Goal: Information Seeking & Learning: Learn about a topic

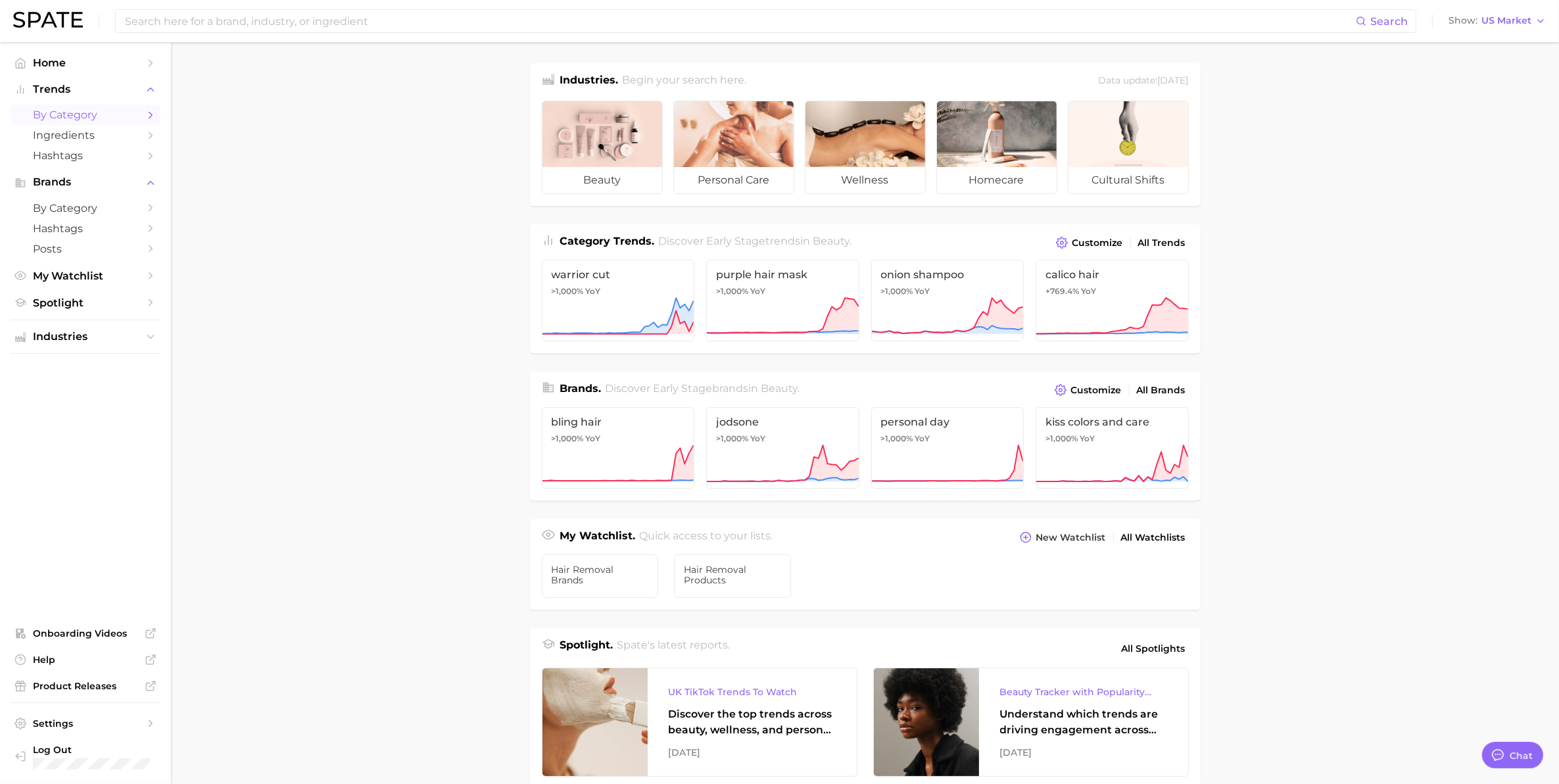
click at [90, 110] on span "by Category" at bounding box center [86, 114] width 105 height 12
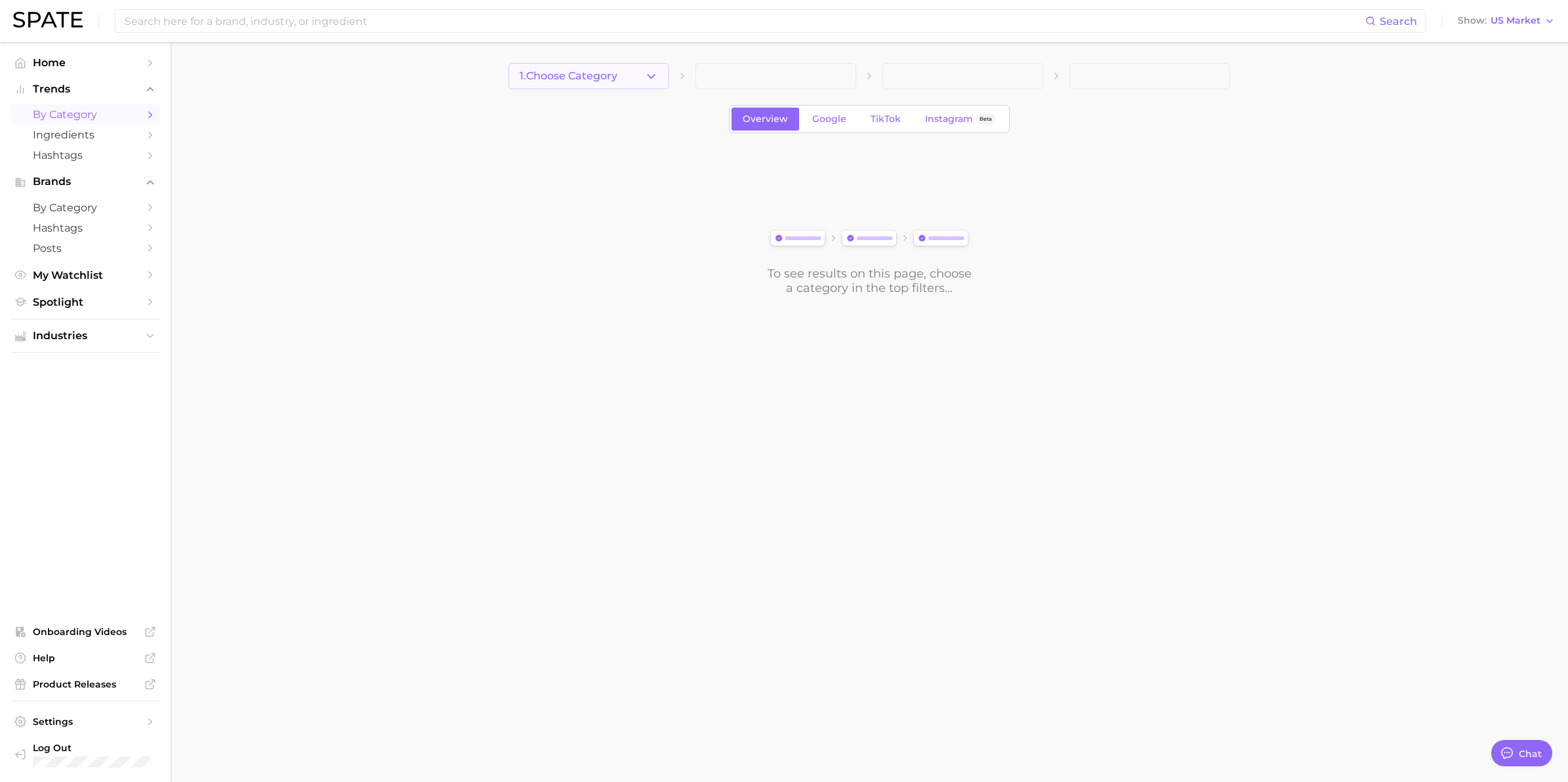
click at [652, 75] on icon "button" at bounding box center [651, 76] width 14 height 14
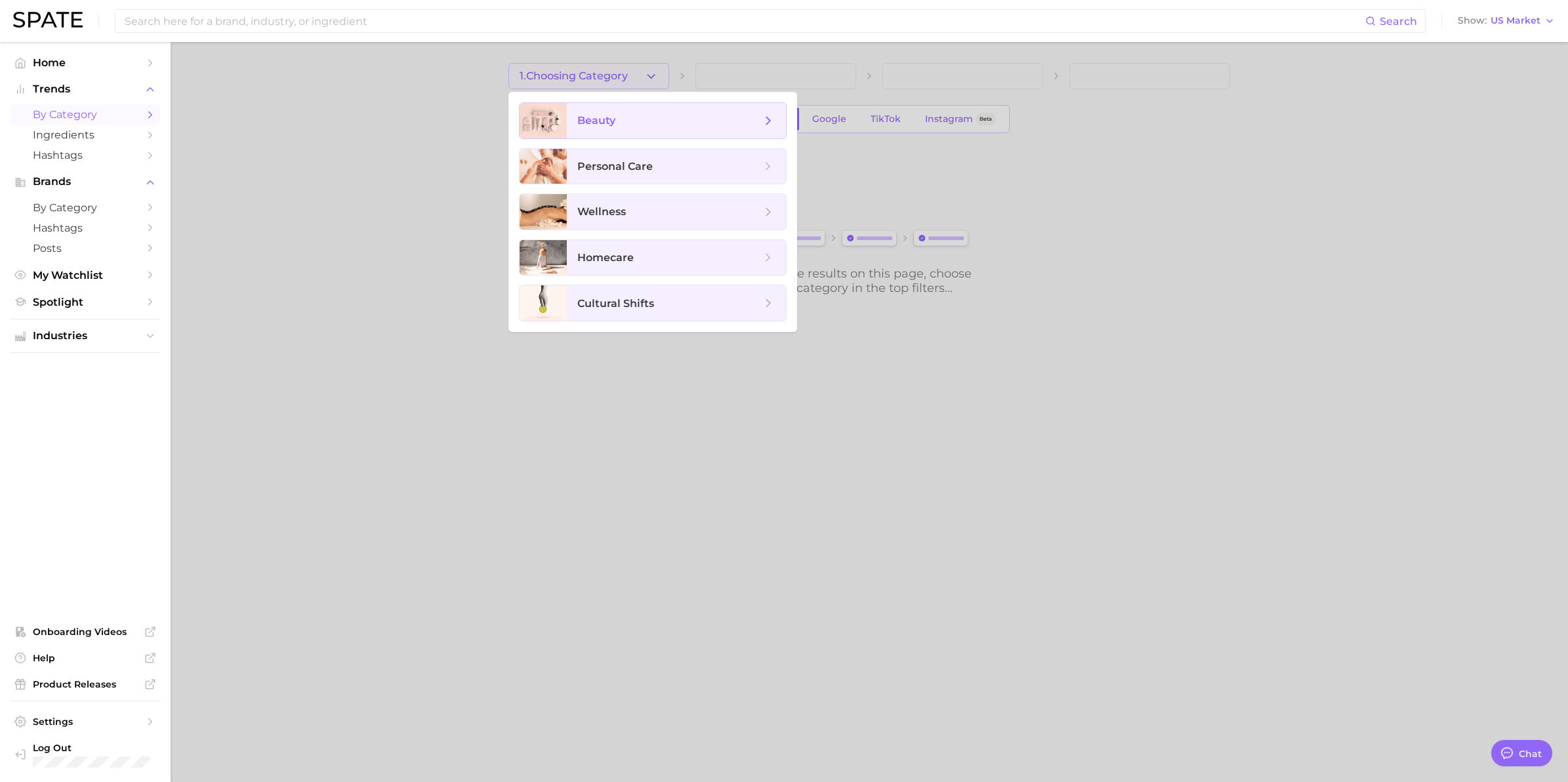
click at [631, 117] on span "beauty" at bounding box center [669, 121] width 184 height 15
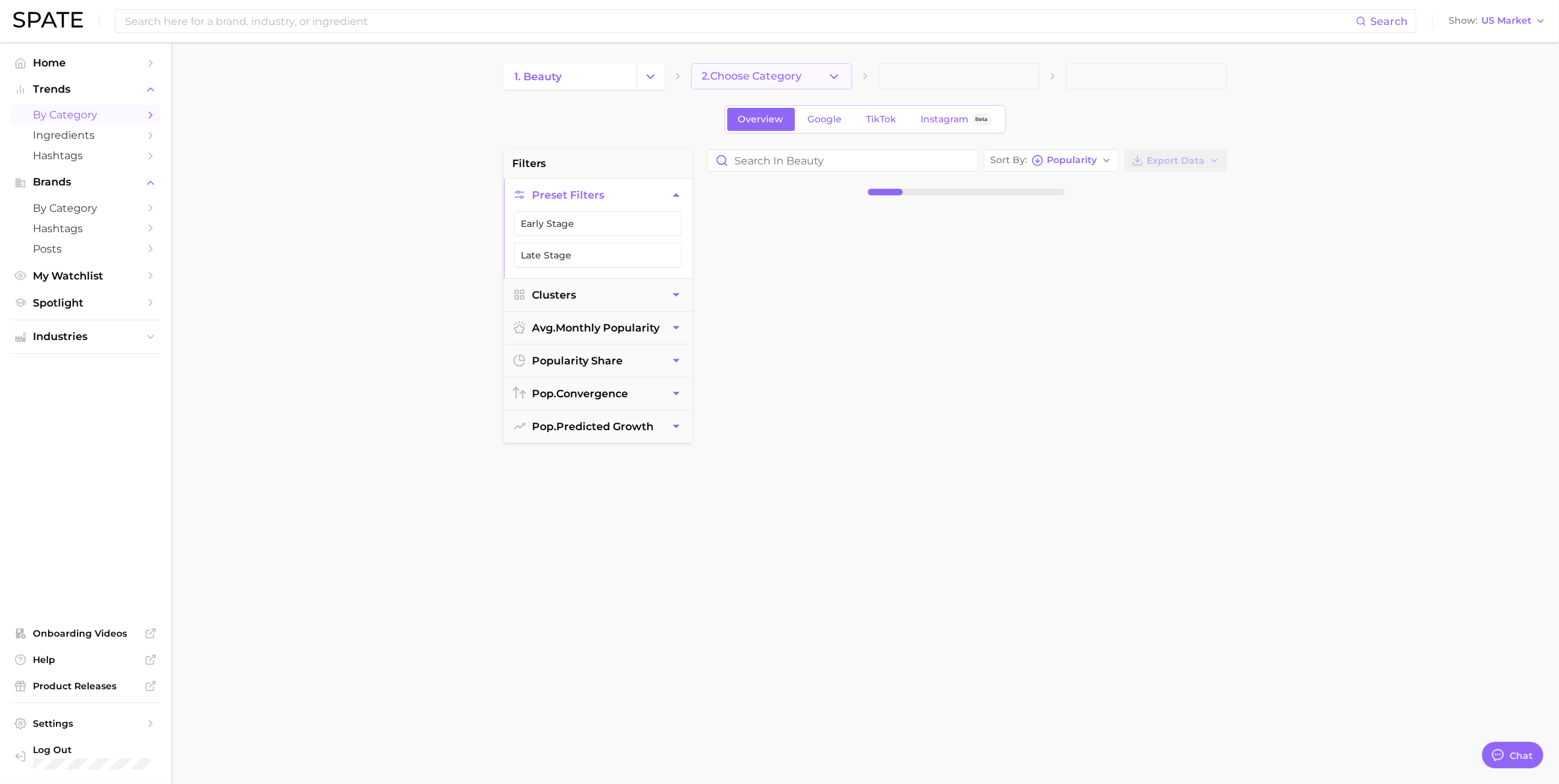
click at [833, 77] on polyline "button" at bounding box center [834, 76] width 7 height 3
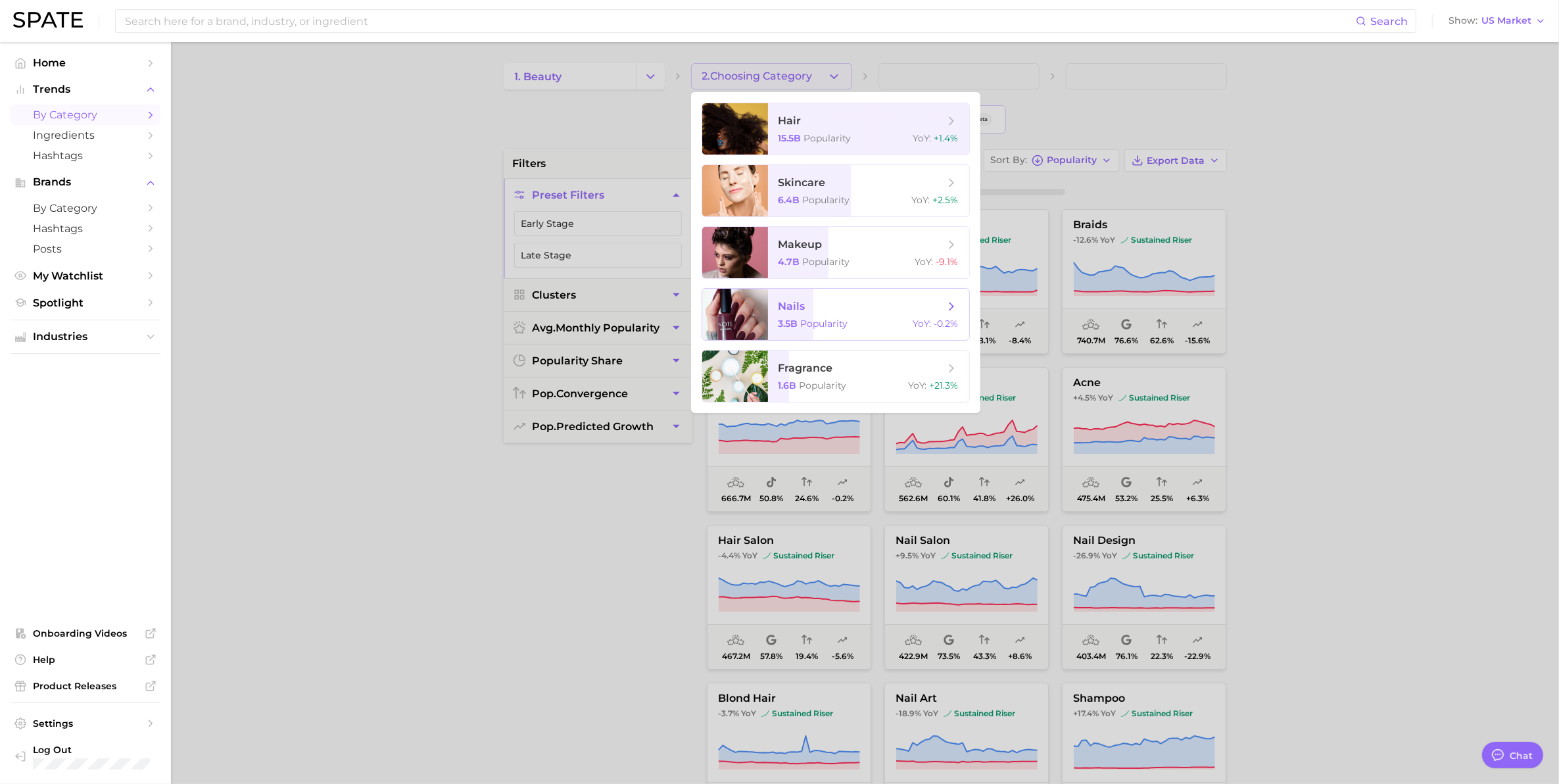
click at [803, 309] on span "nails" at bounding box center [791, 306] width 27 height 12
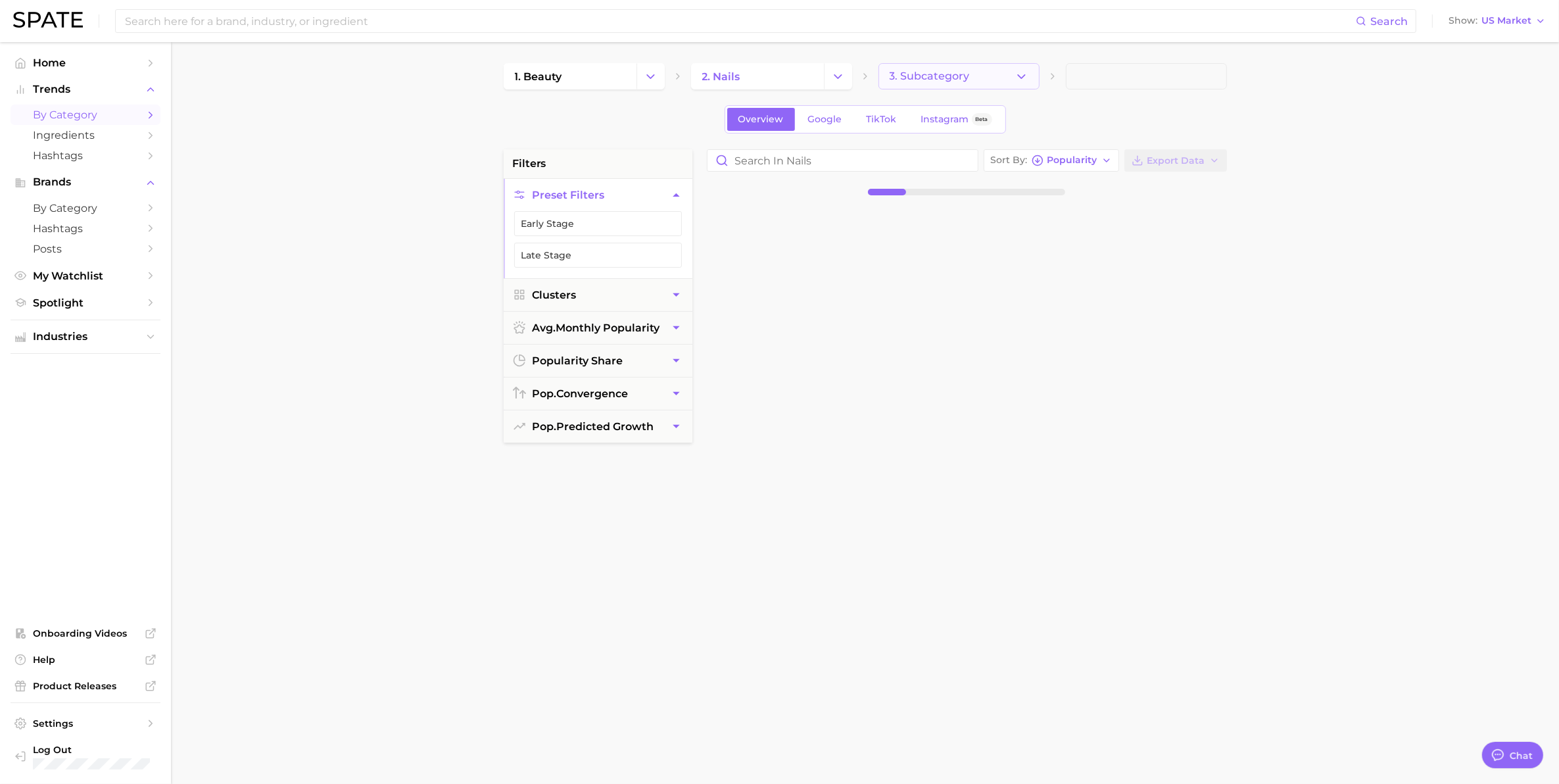
click at [1023, 77] on icon "button" at bounding box center [1021, 77] width 14 height 14
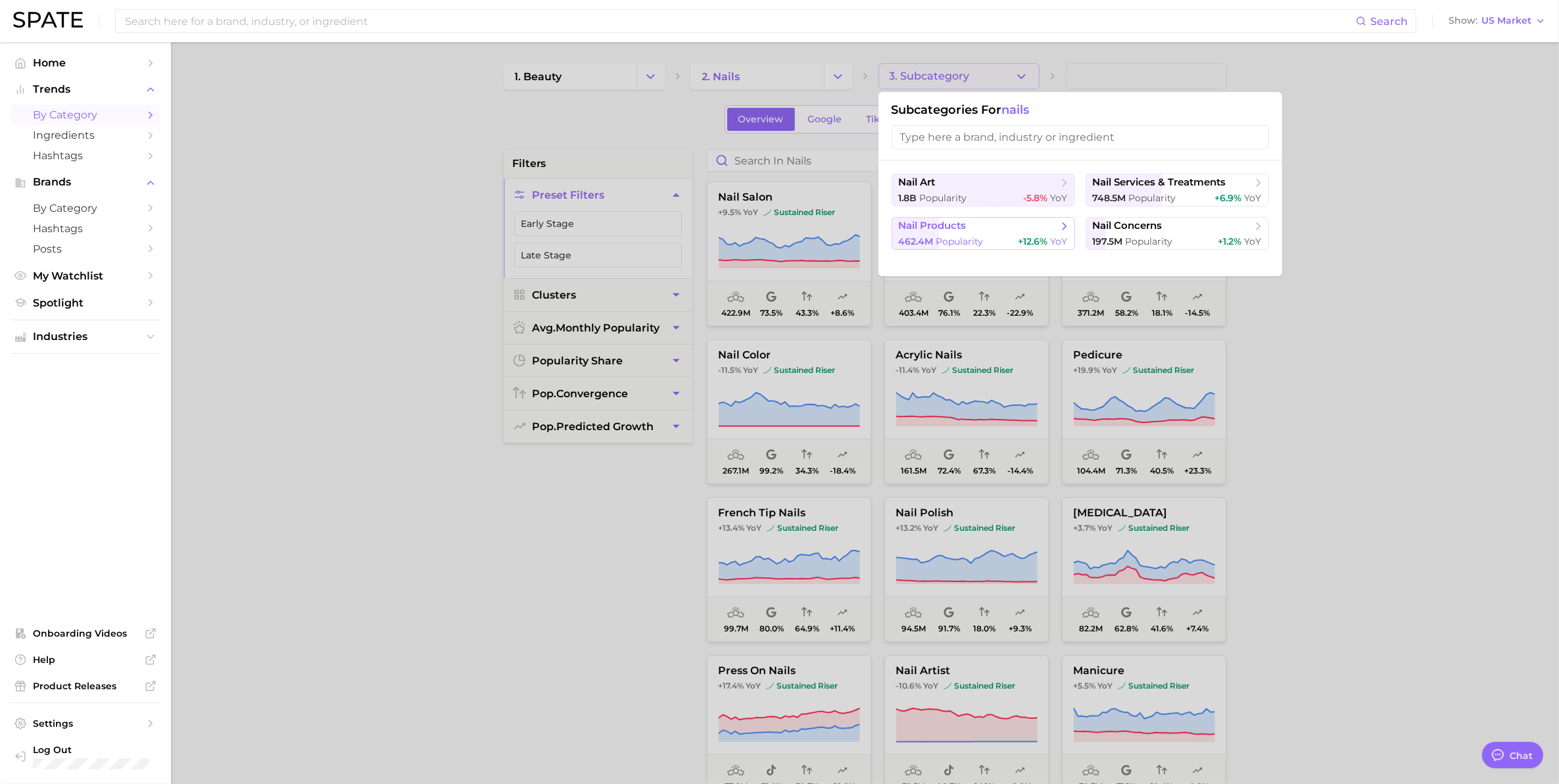
click at [941, 225] on span "nail products" at bounding box center [933, 225] width 67 height 12
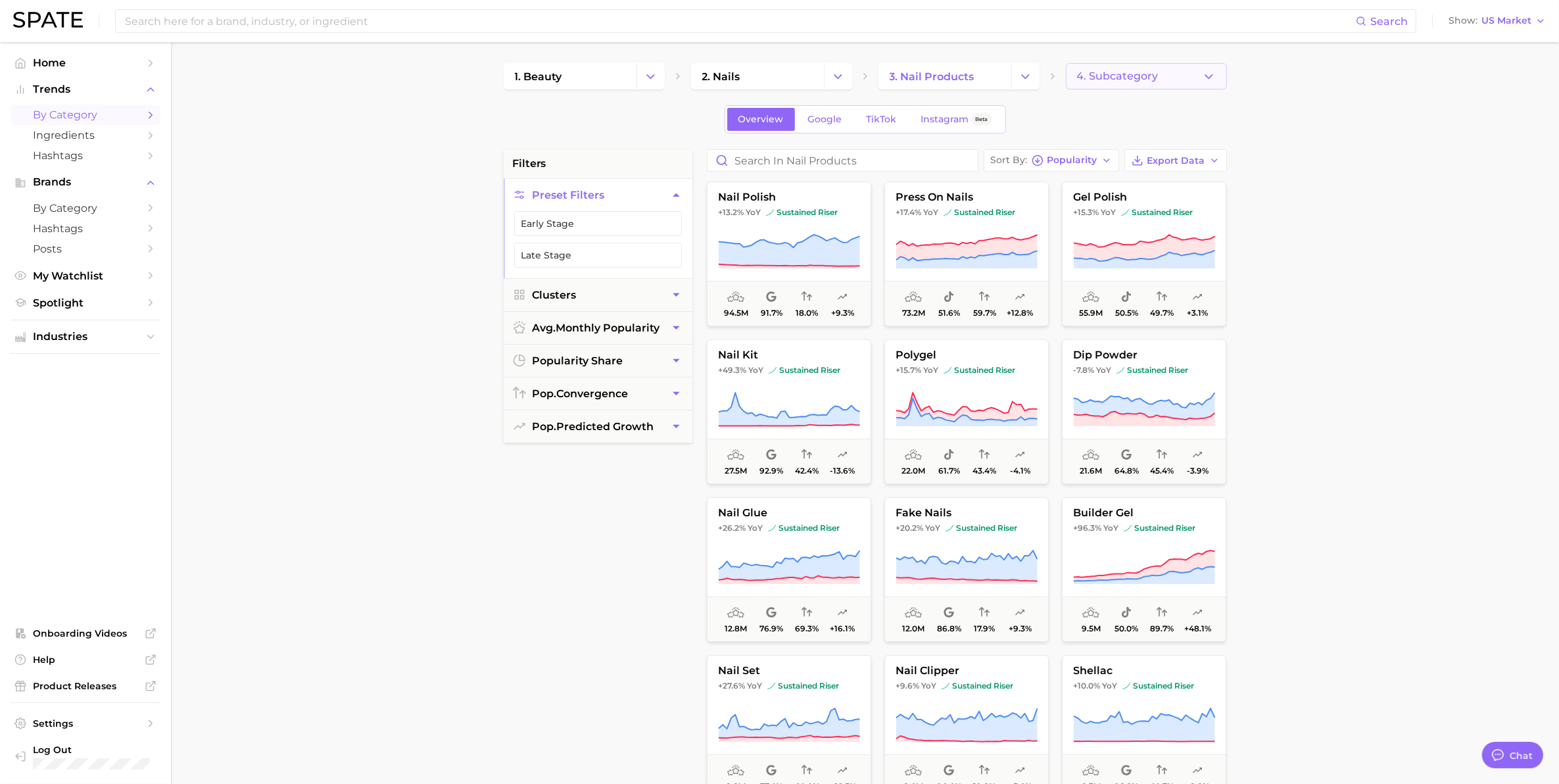
click at [1205, 74] on polyline "button" at bounding box center [1209, 76] width 7 height 3
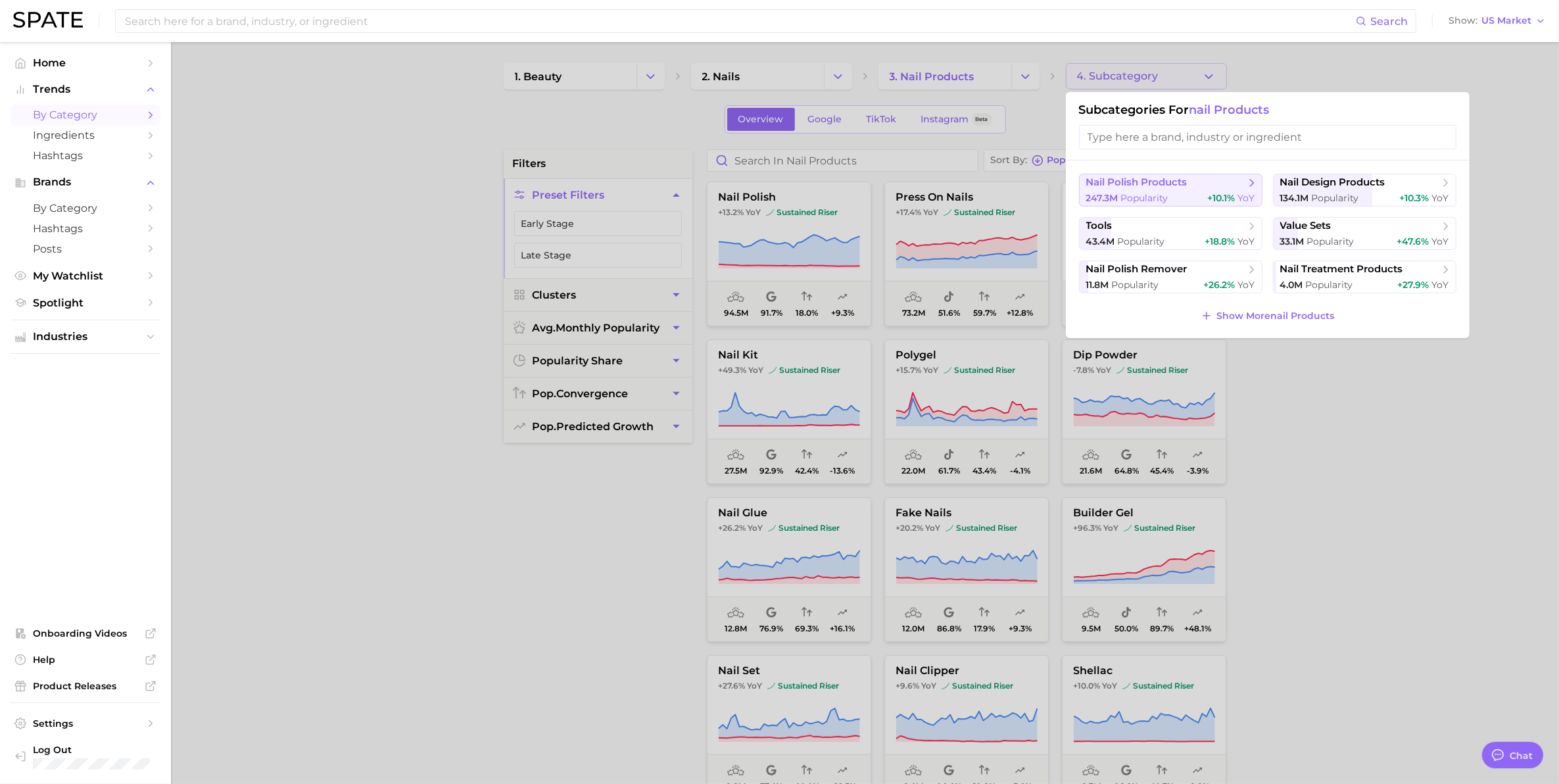
click at [1182, 188] on span "nail polish products" at bounding box center [1137, 182] width 101 height 12
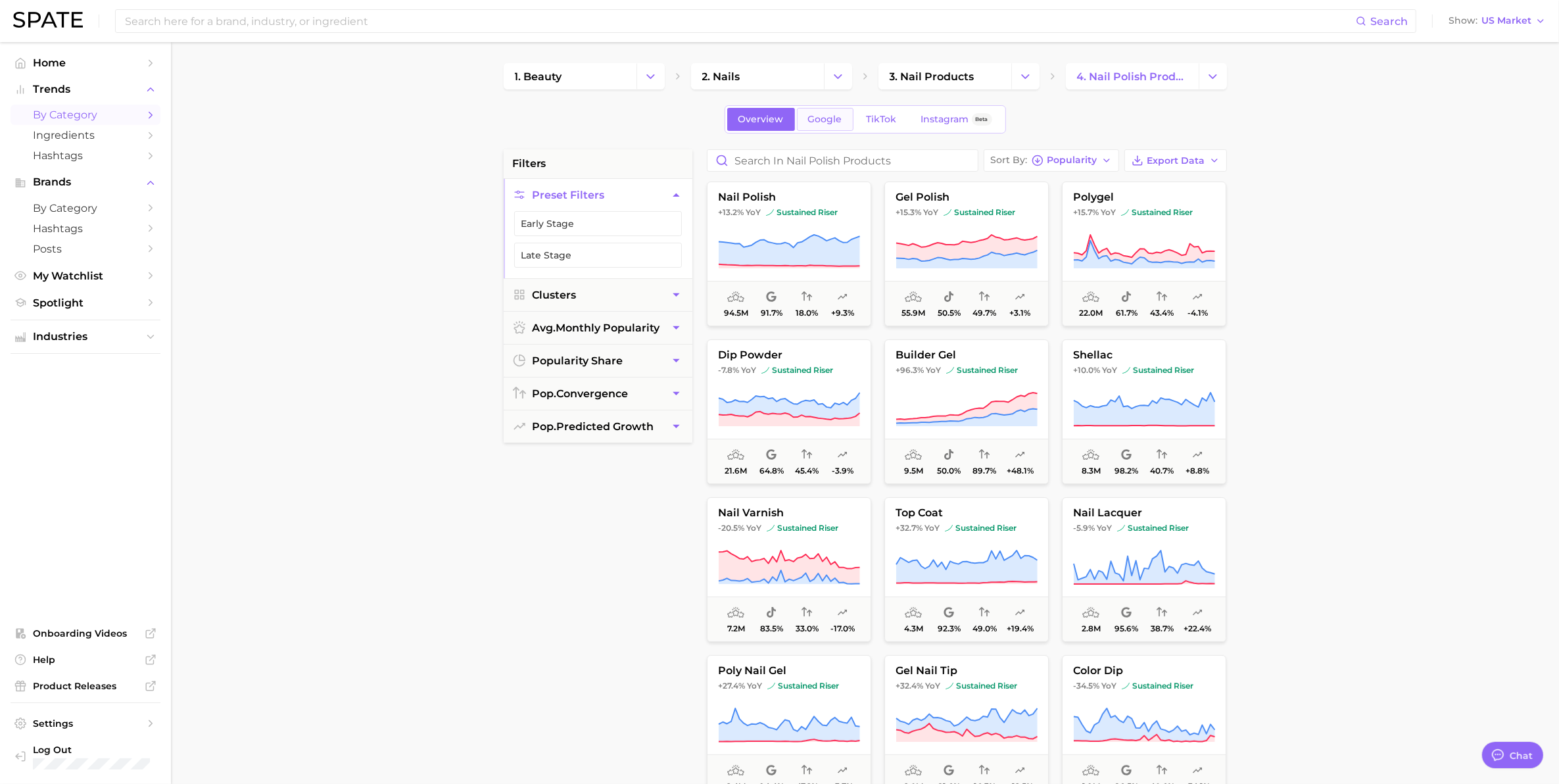
click at [823, 122] on span "Google" at bounding box center [825, 119] width 35 height 12
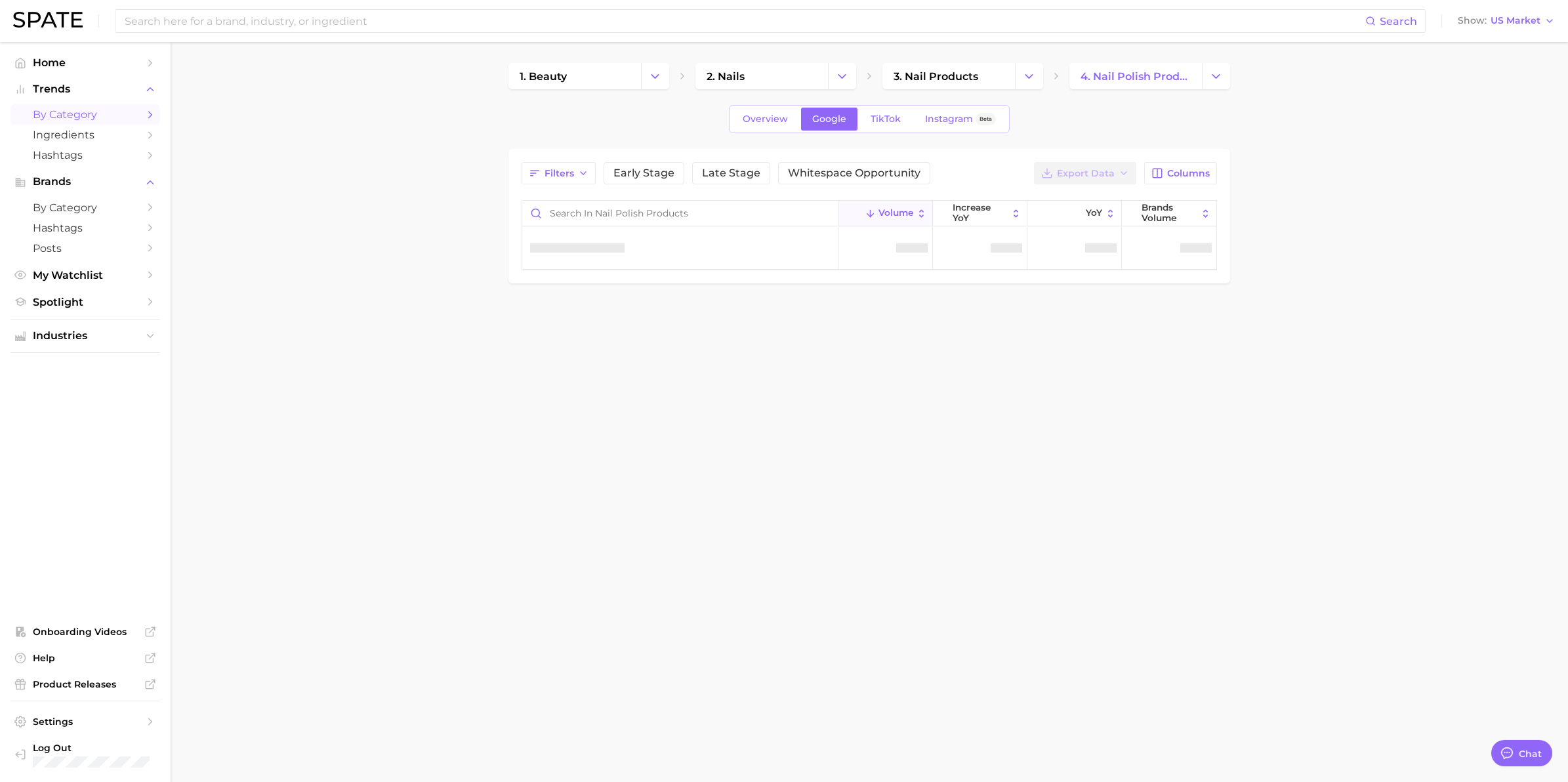
type textarea "x"
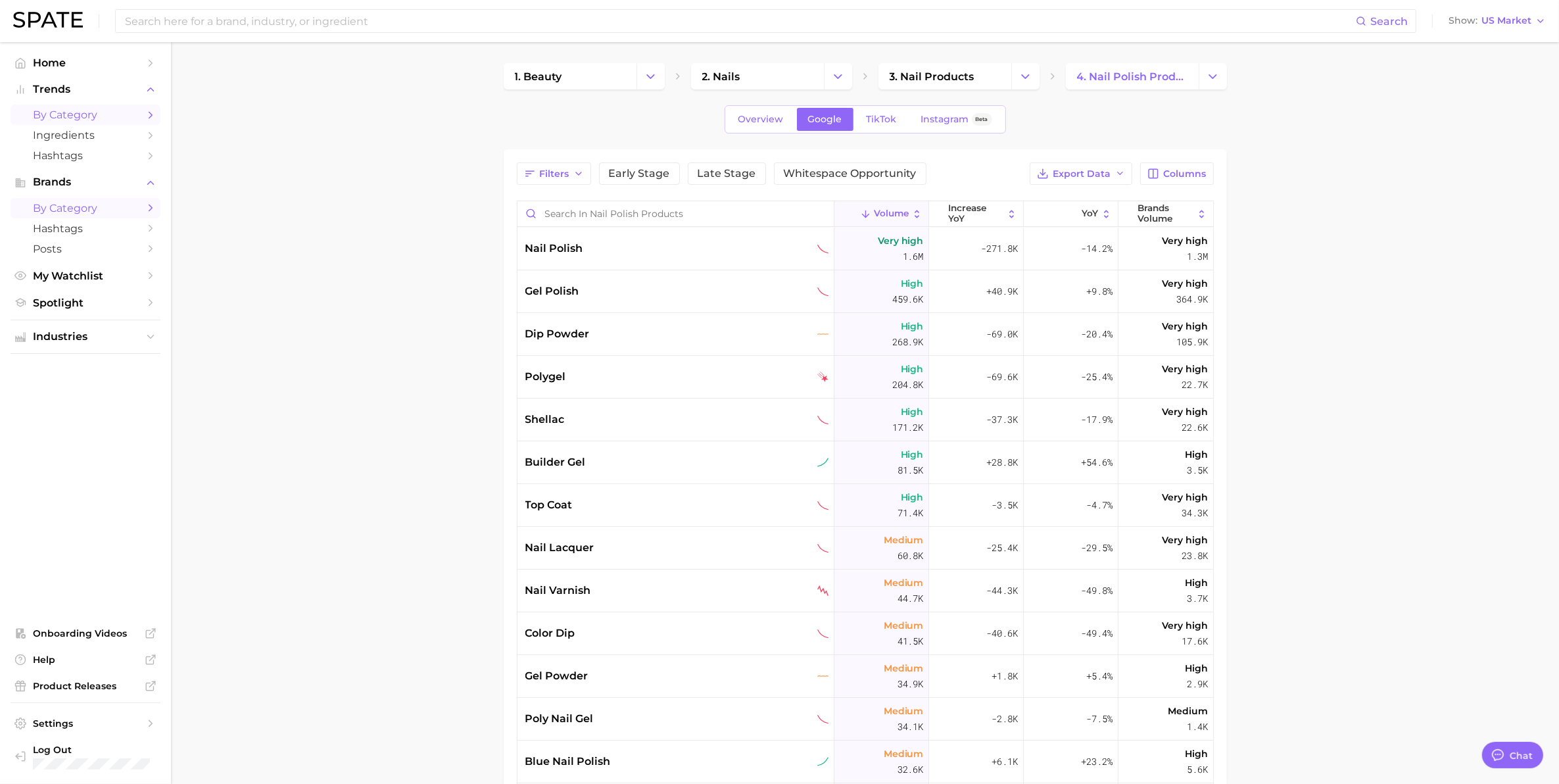
click at [76, 208] on span "by Category" at bounding box center [86, 207] width 105 height 12
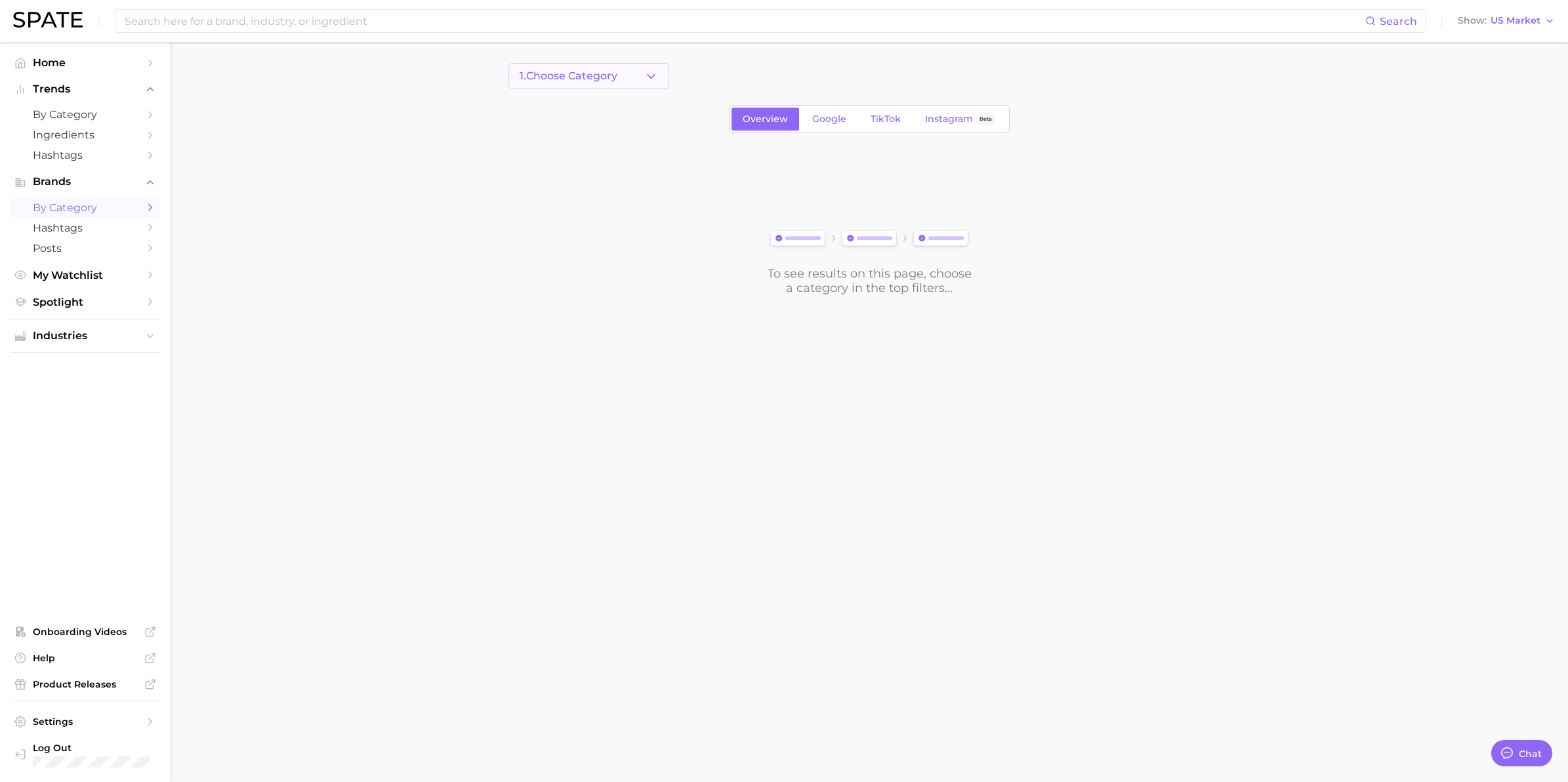
click at [649, 75] on polyline "button" at bounding box center [651, 75] width 7 height 3
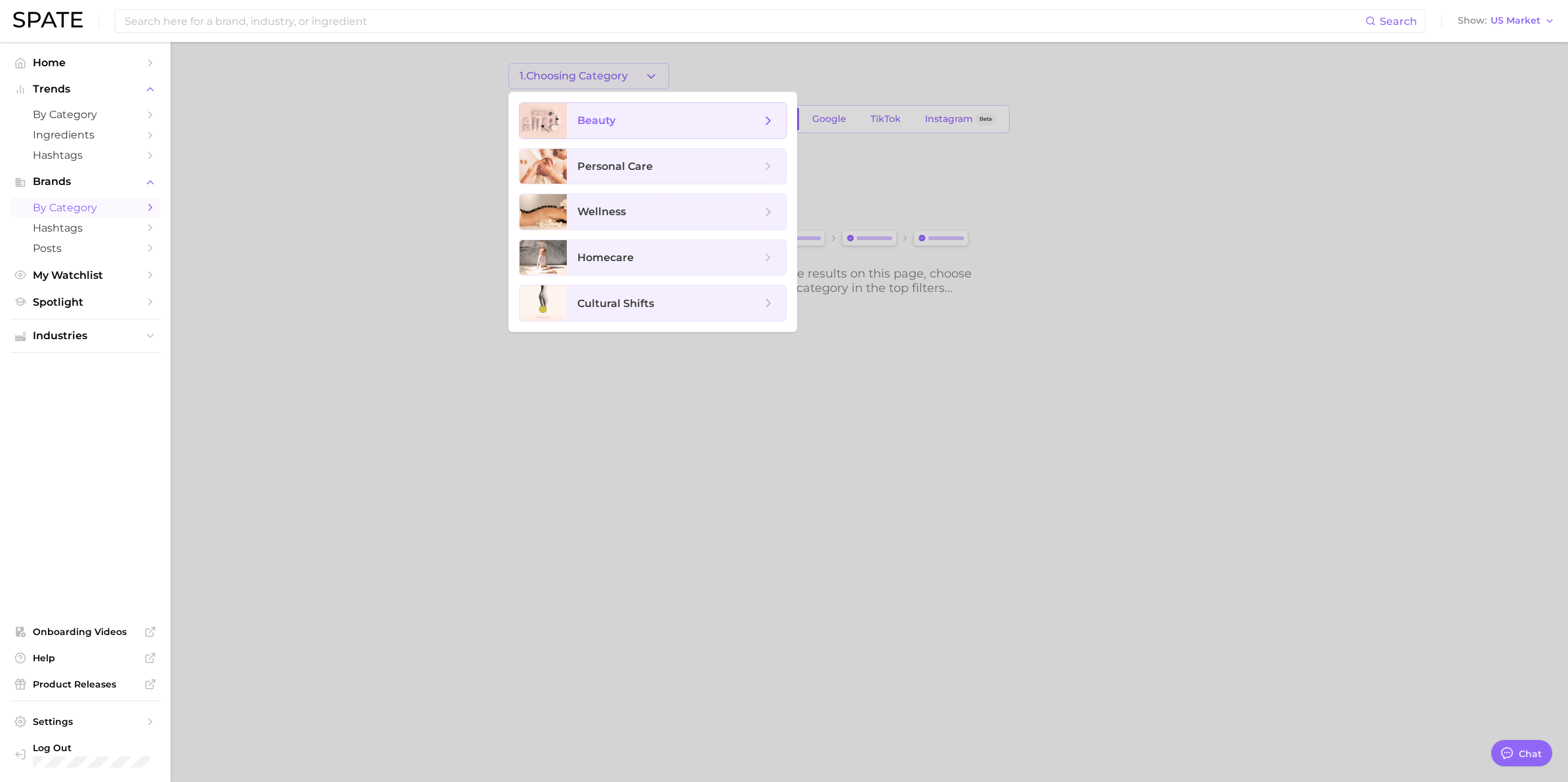
click at [619, 116] on span "beauty" at bounding box center [669, 121] width 184 height 15
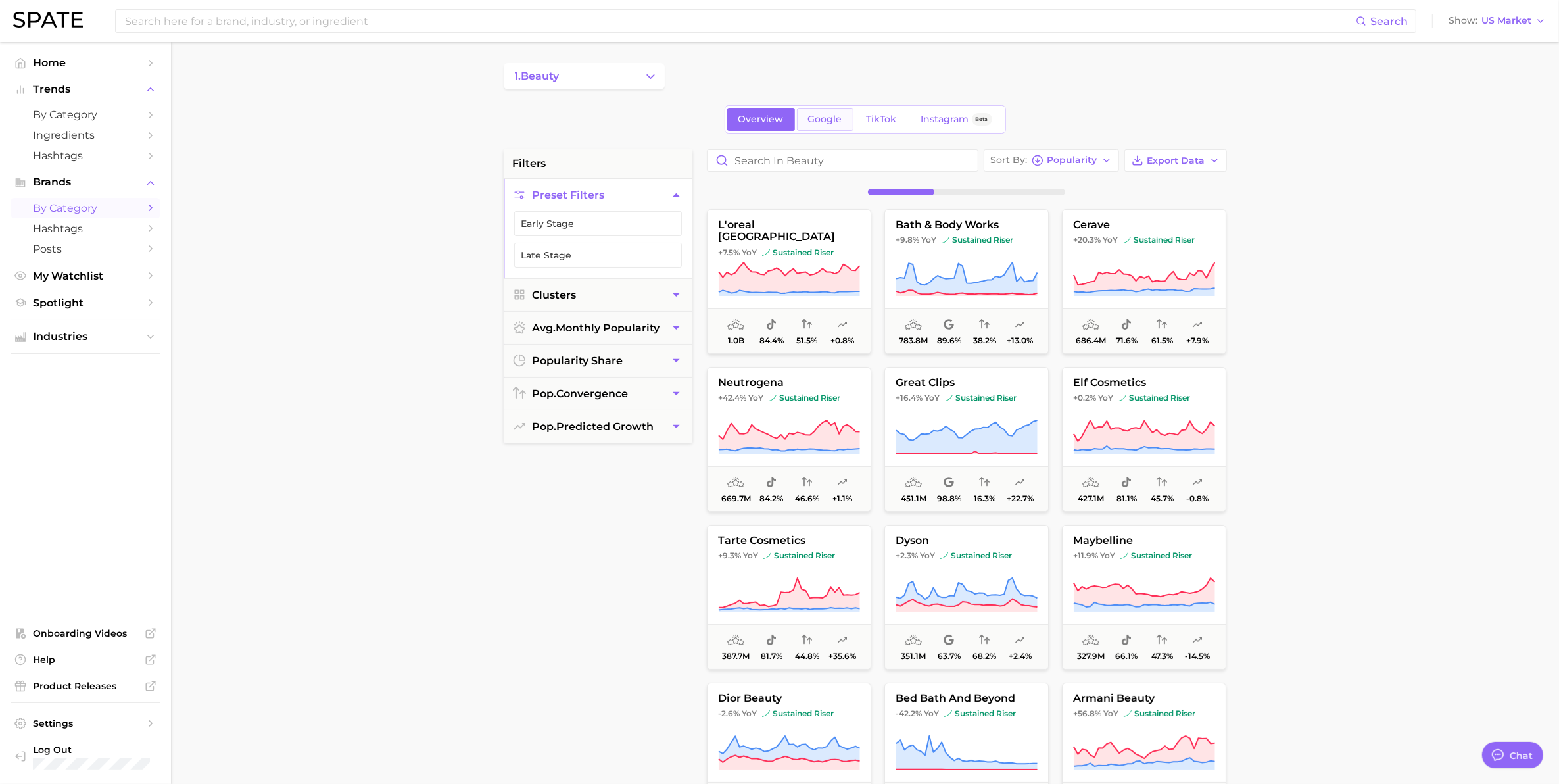
click at [841, 119] on span "Google" at bounding box center [825, 119] width 35 height 12
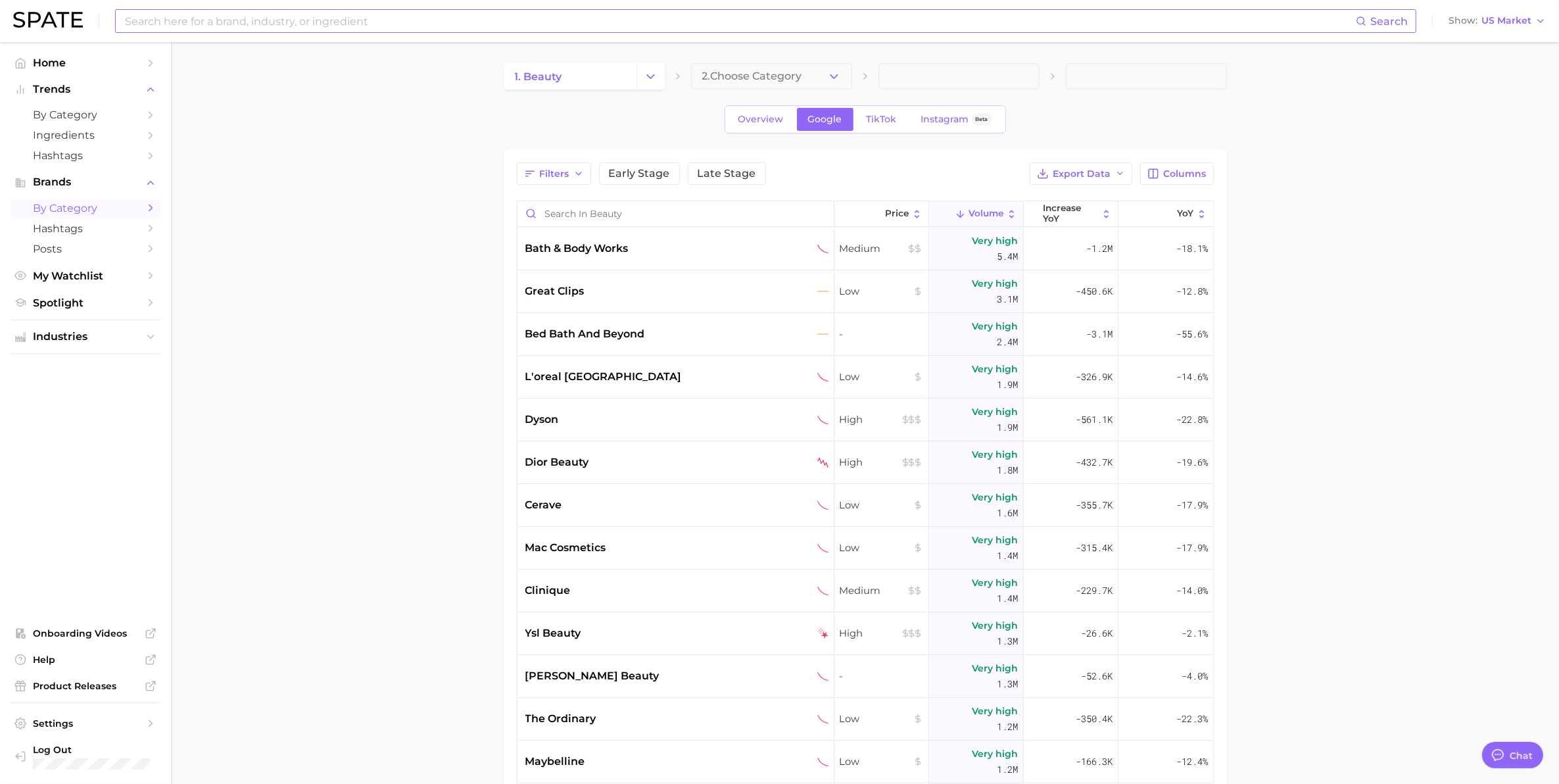
click at [579, 18] on input at bounding box center [740, 21] width 1232 height 22
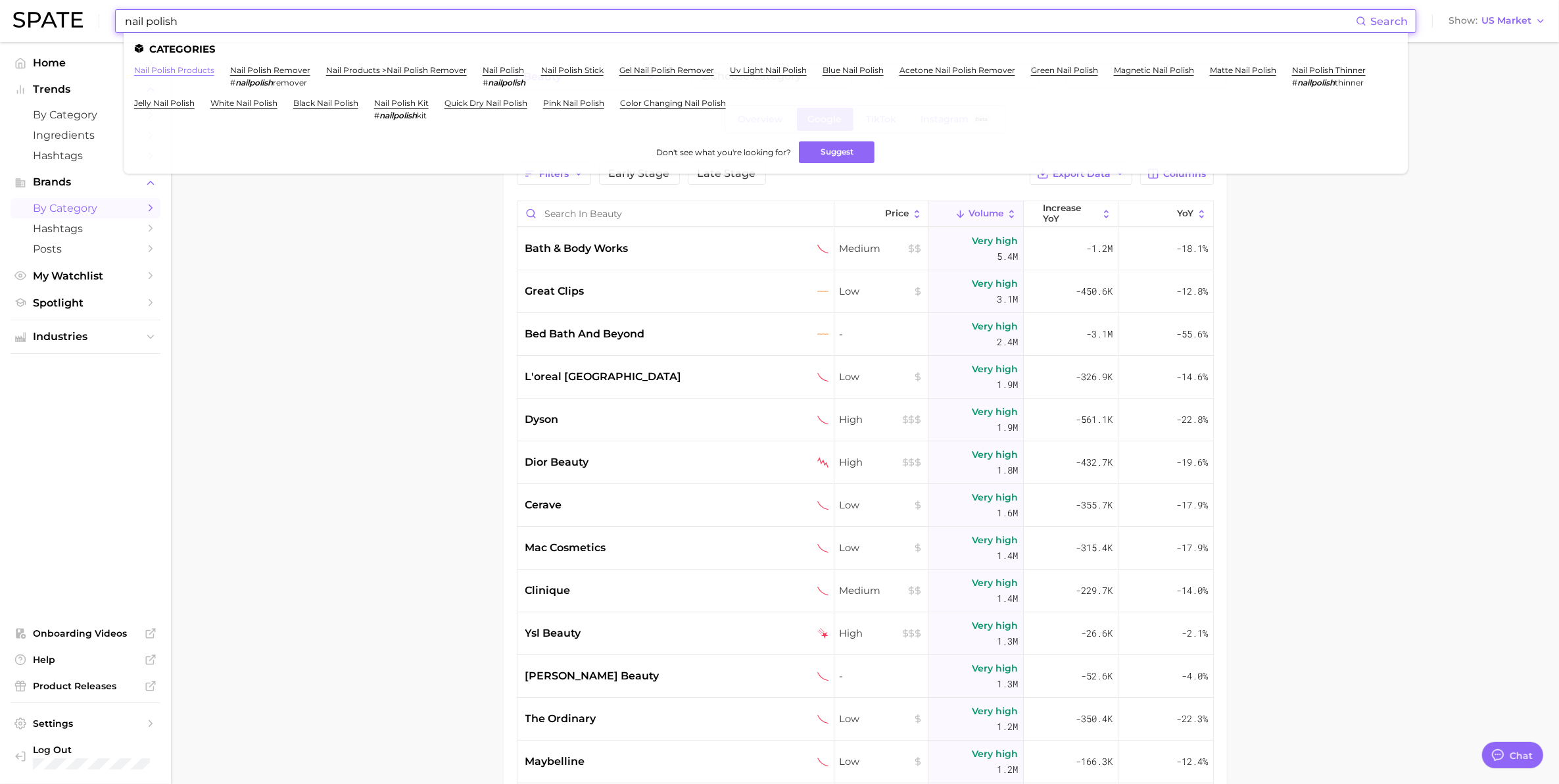
type input "nail polish"
click at [152, 71] on link "nail polish products" at bounding box center [174, 70] width 81 height 10
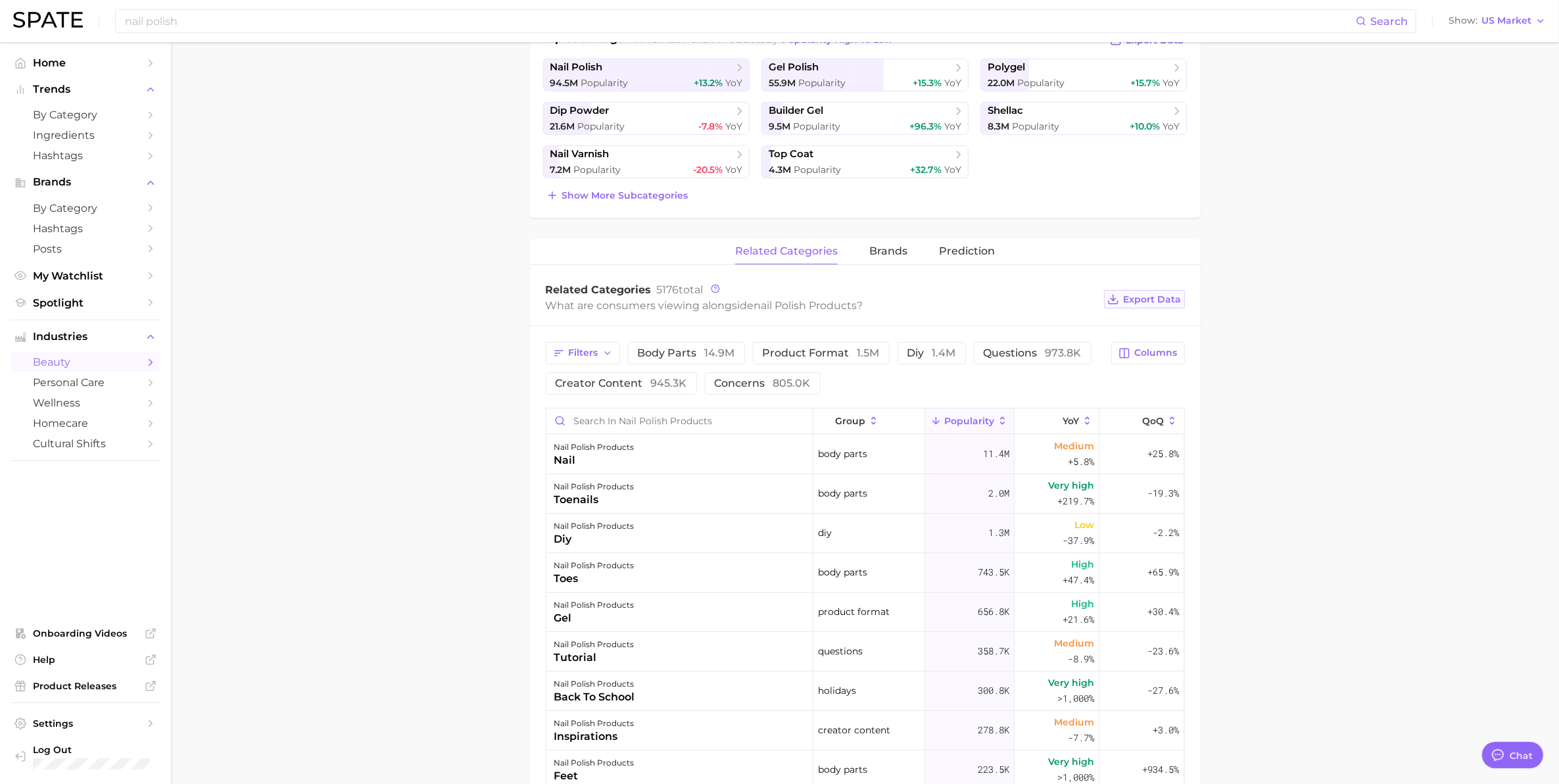
click at [1159, 304] on span "Export Data" at bounding box center [1153, 299] width 58 height 12
click at [1345, 409] on main "1. nails 2. nail products 3. nail polish products 4. Subcategory Overview Googl…" at bounding box center [865, 493] width 1388 height 1560
